Goal: Information Seeking & Learning: Learn about a topic

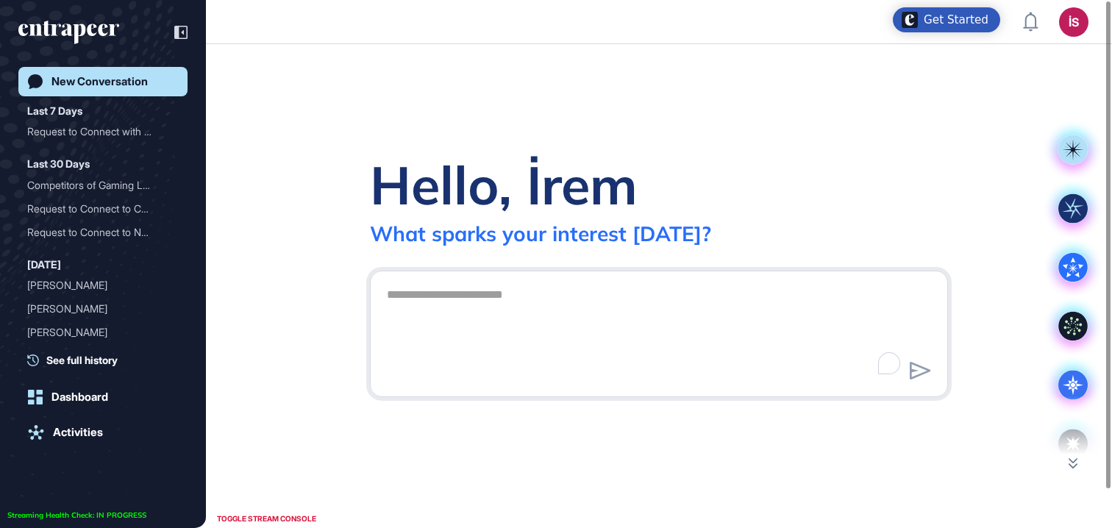
scroll to position [1, 1]
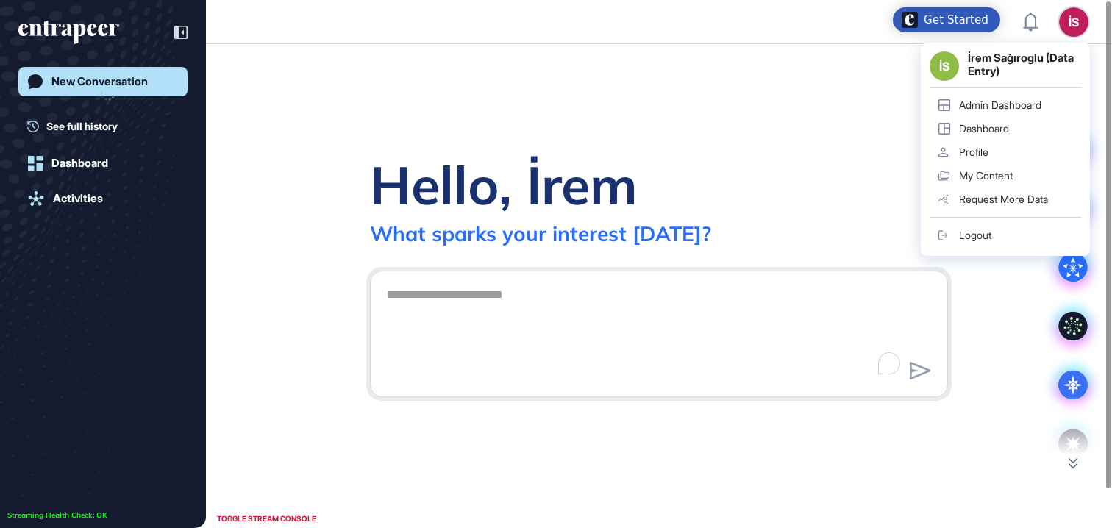
scroll to position [1, 1]
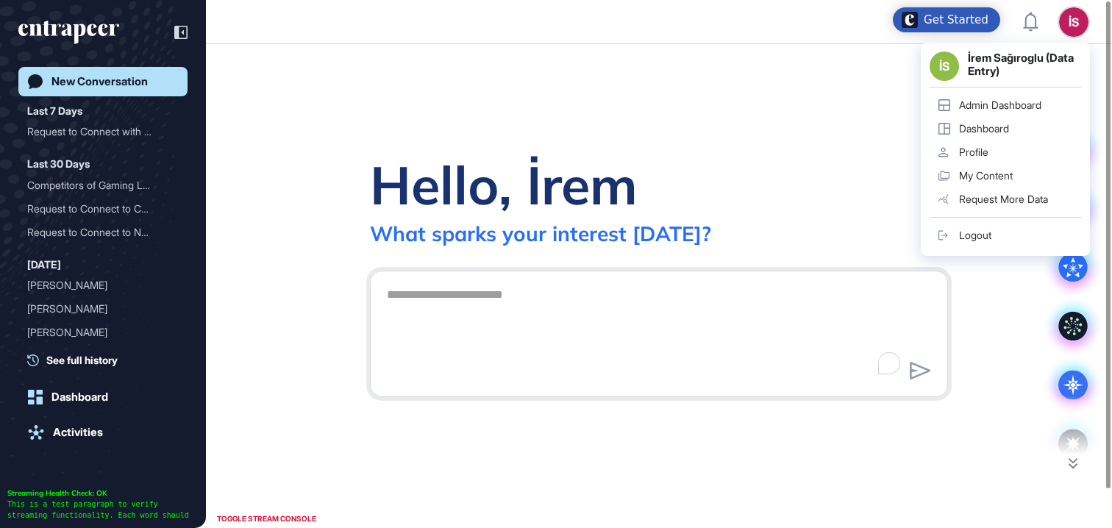
click at [1011, 101] on div "Admin Dashboard" at bounding box center [1000, 105] width 82 height 12
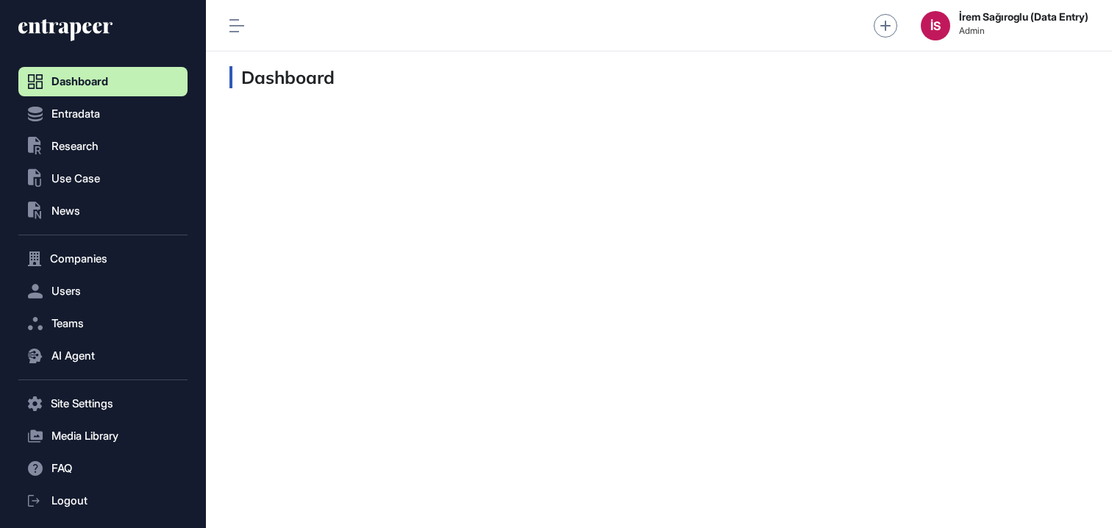
scroll to position [1, 1]
click at [115, 141] on button ".st0{fill:currentColor} Research" at bounding box center [102, 146] width 169 height 29
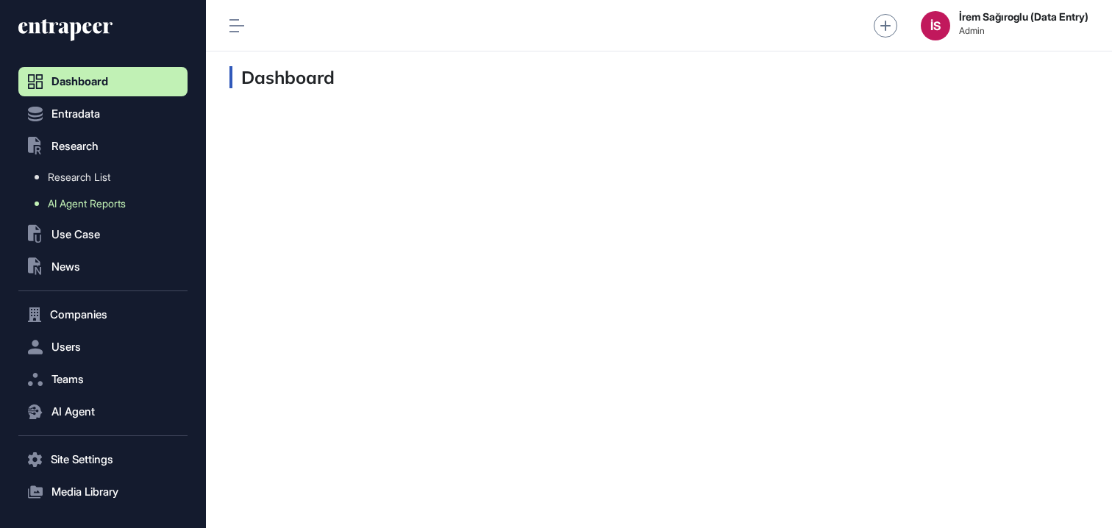
click at [113, 210] on link "AI Agent Reports" at bounding box center [107, 203] width 162 height 26
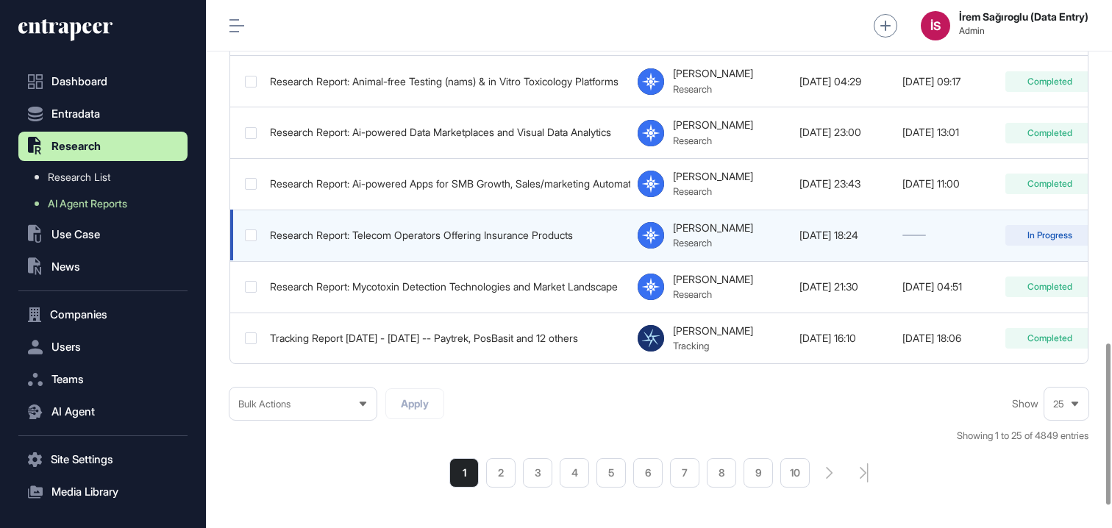
scroll to position [1119, 0]
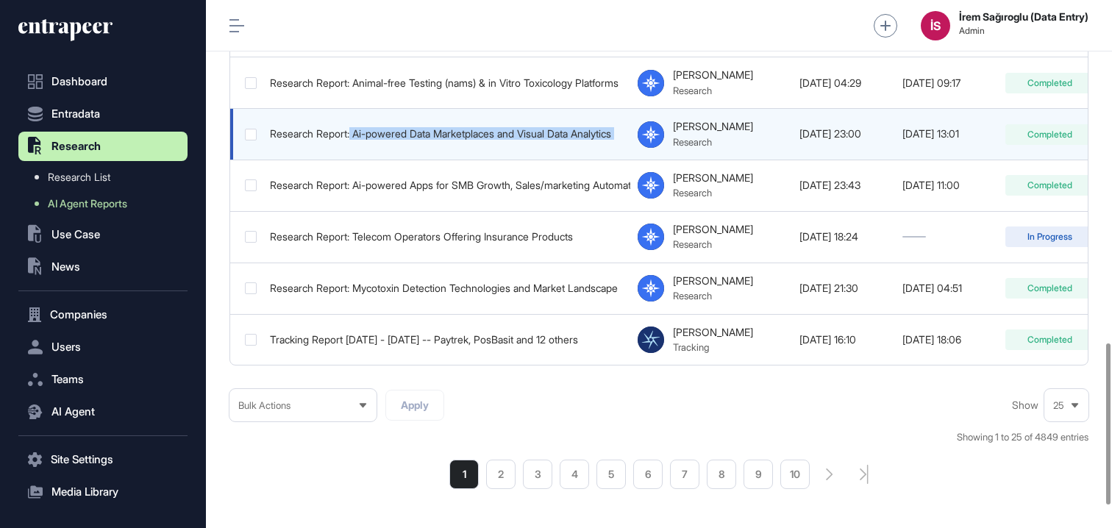
drag, startPoint x: 354, startPoint y: 129, endPoint x: 632, endPoint y: 131, distance: 277.3
click at [632, 131] on tr "Research Report: Ai-powered Data Marketplaces and Visual Data Analytics Reese R…" at bounding box center [729, 134] width 998 height 51
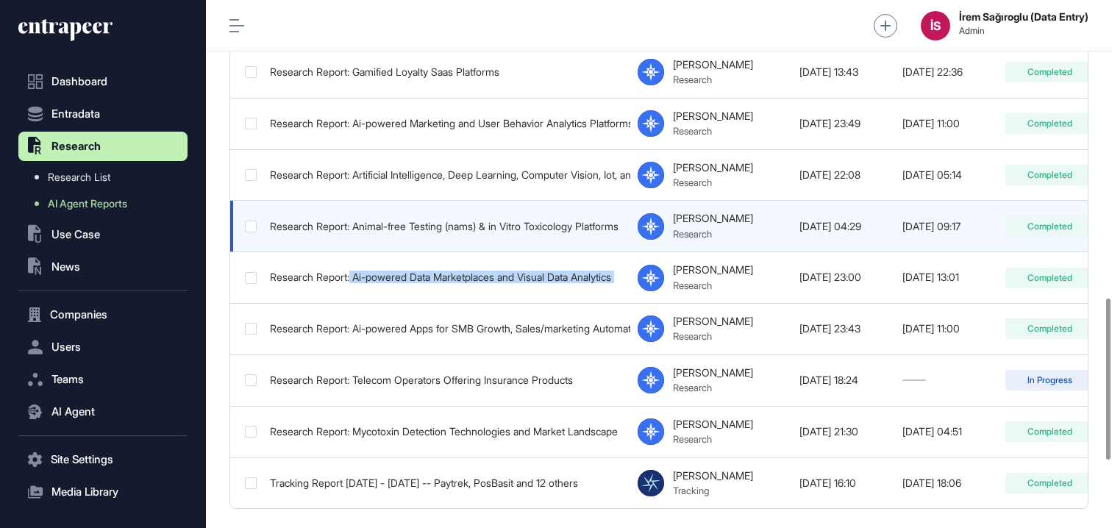
scroll to position [959, 0]
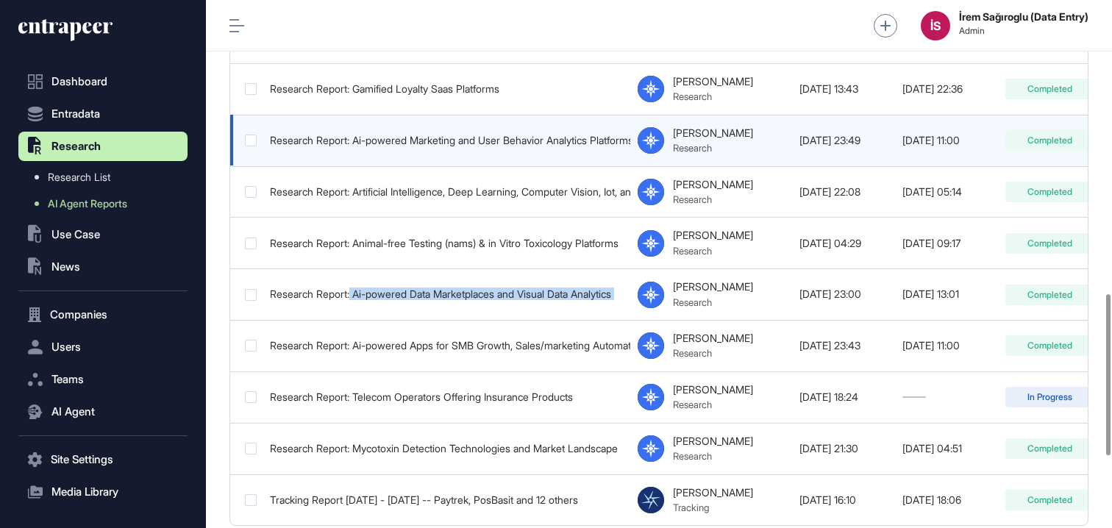
drag, startPoint x: 355, startPoint y: 132, endPoint x: 593, endPoint y: 138, distance: 237.6
click at [593, 138] on div "Research Report: Ai-powered Marketing and User Behavior Analytics Platforms for…" at bounding box center [446, 141] width 353 height 12
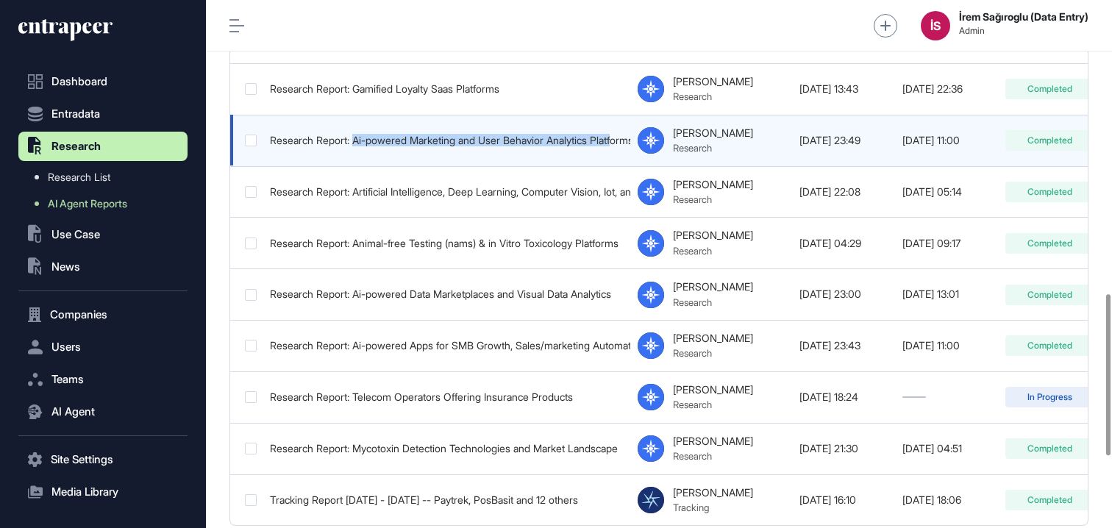
drag, startPoint x: 358, startPoint y: 133, endPoint x: 629, endPoint y: 138, distance: 270.7
click at [623, 138] on div "Research Report: Ai-powered Marketing and User Behavior Analytics Platforms for…" at bounding box center [446, 141] width 353 height 12
copy div "Ai-powered Marketing and User Behavior Analytics Platf"
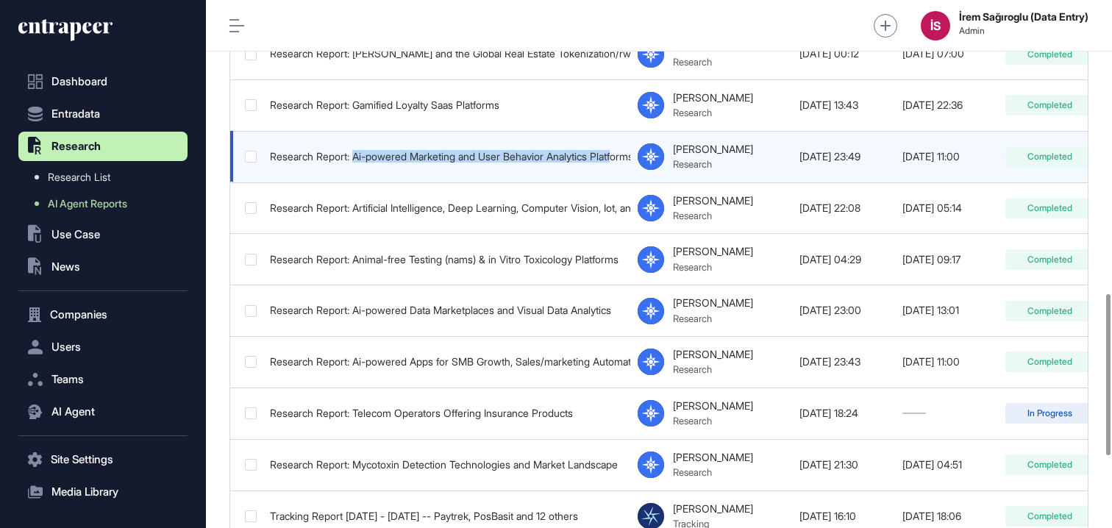
scroll to position [935, 0]
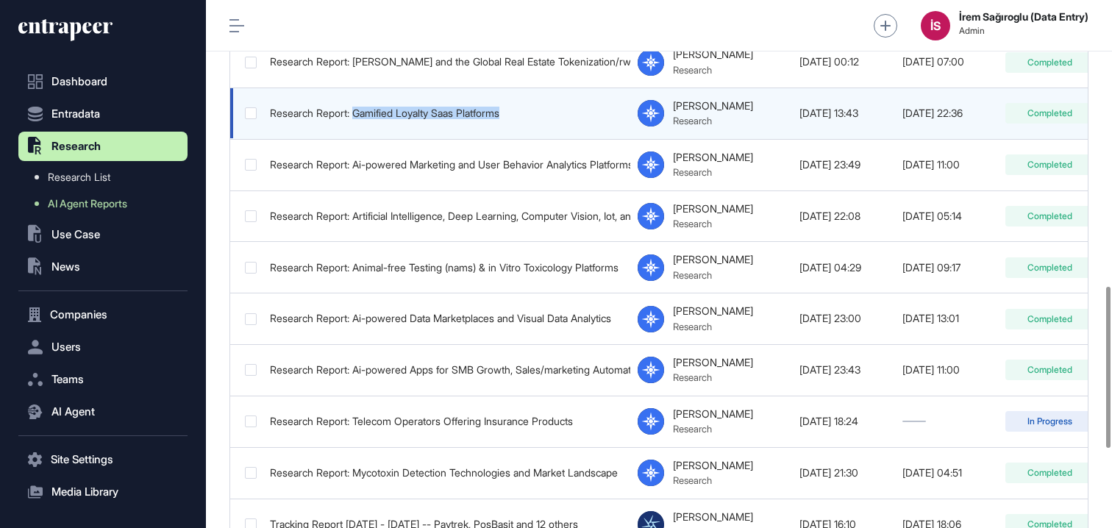
drag, startPoint x: 523, startPoint y: 109, endPoint x: 357, endPoint y: 113, distance: 166.3
click at [357, 113] on div "Research Report: Gamified Loyalty Saas Platforms" at bounding box center [446, 113] width 353 height 12
copy div "Gamified Loyalty Saas Platforms"
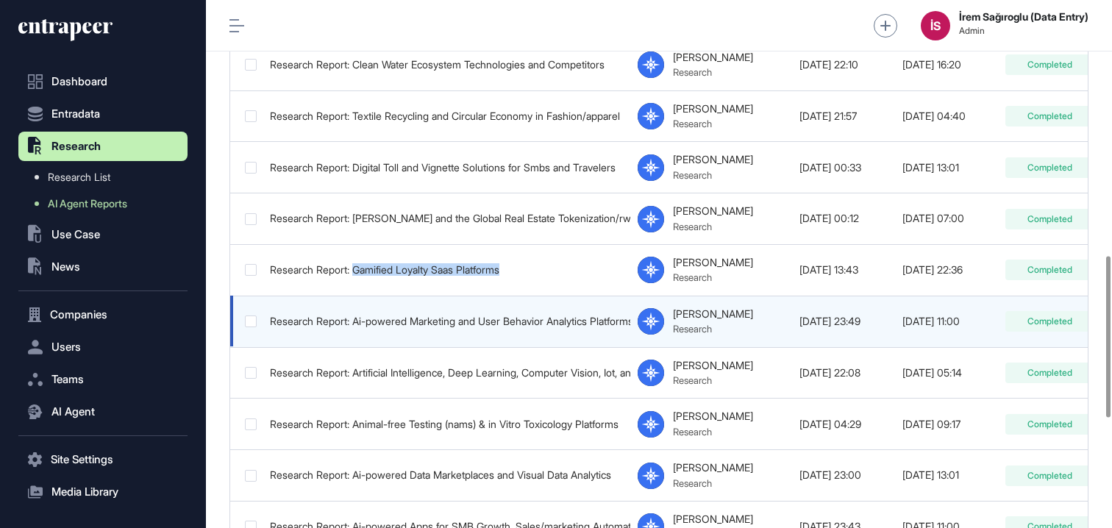
scroll to position [1053, 0]
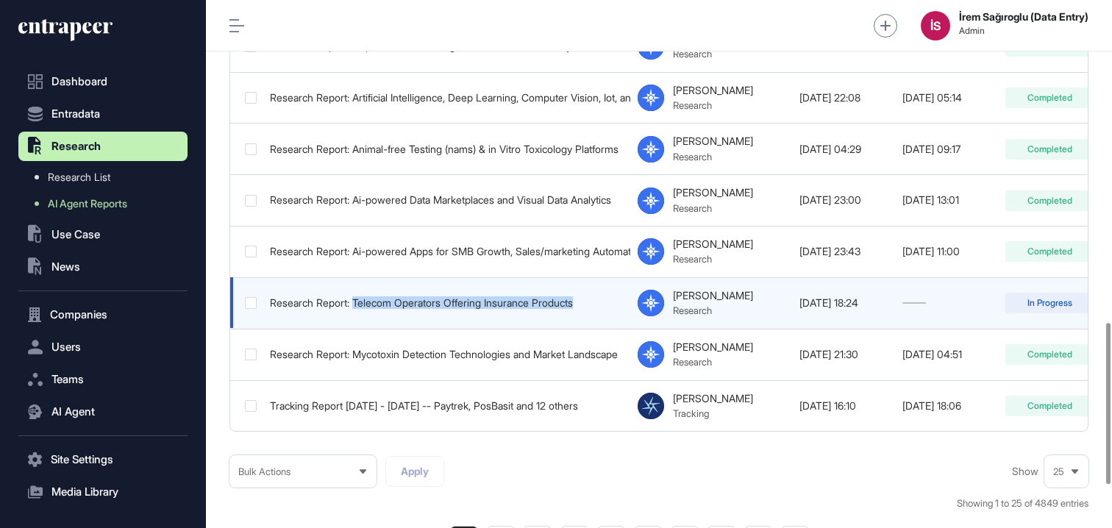
drag, startPoint x: 357, startPoint y: 297, endPoint x: 588, endPoint y: 298, distance: 230.9
click at [588, 298] on div "Research Report: Telecom Operators Offering Insurance Products" at bounding box center [446, 303] width 353 height 12
copy div "Telecom Operators Offering Insurance Products"
